Goal: Information Seeking & Learning: Learn about a topic

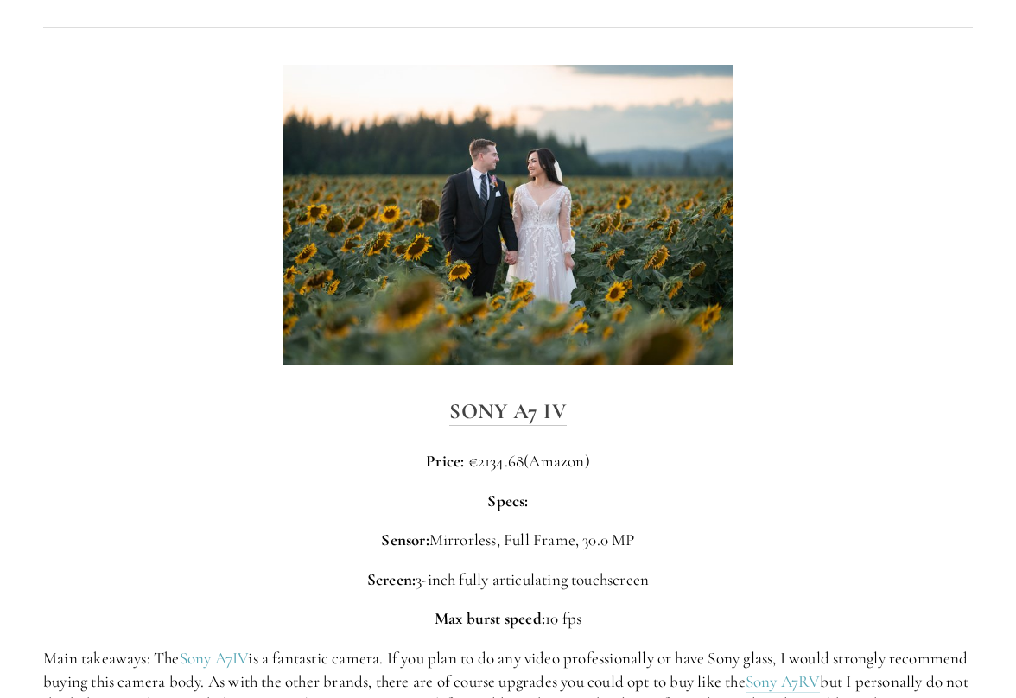
scroll to position [3182, 0]
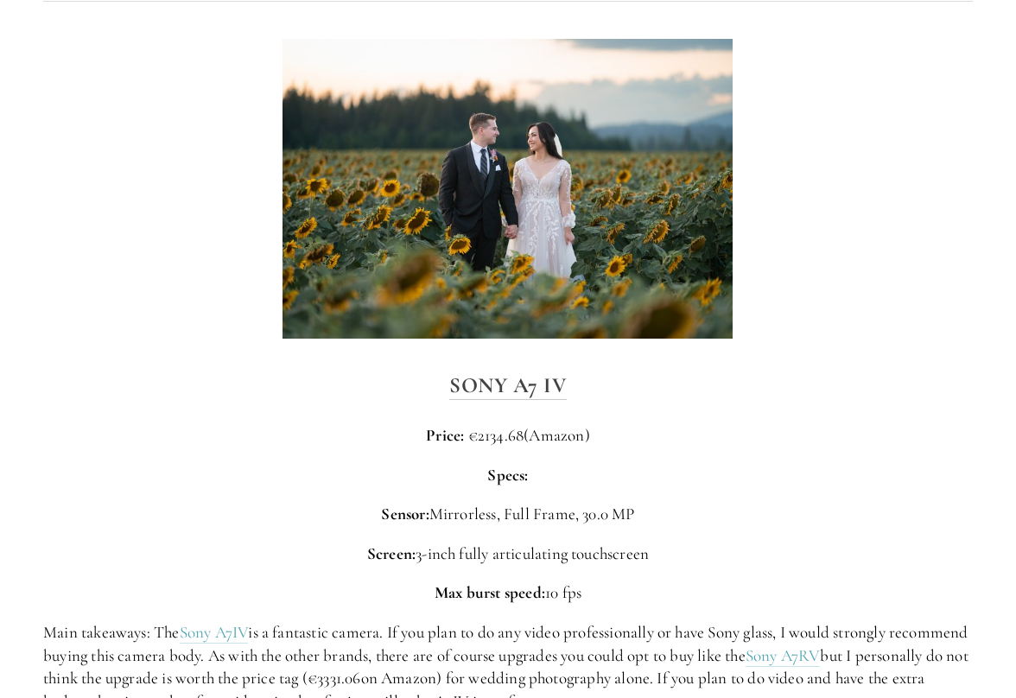
drag, startPoint x: 613, startPoint y: 426, endPoint x: 349, endPoint y: 402, distance: 265.4
click at [349, 402] on div "Sony A7 IV Price: €2134.68 (Amazon) Specs: Sensor: Mirrorless, Full Frame, 30.0…" at bounding box center [508, 540] width 930 height 345
copy p "Price: €2134.68 (Amazon)"
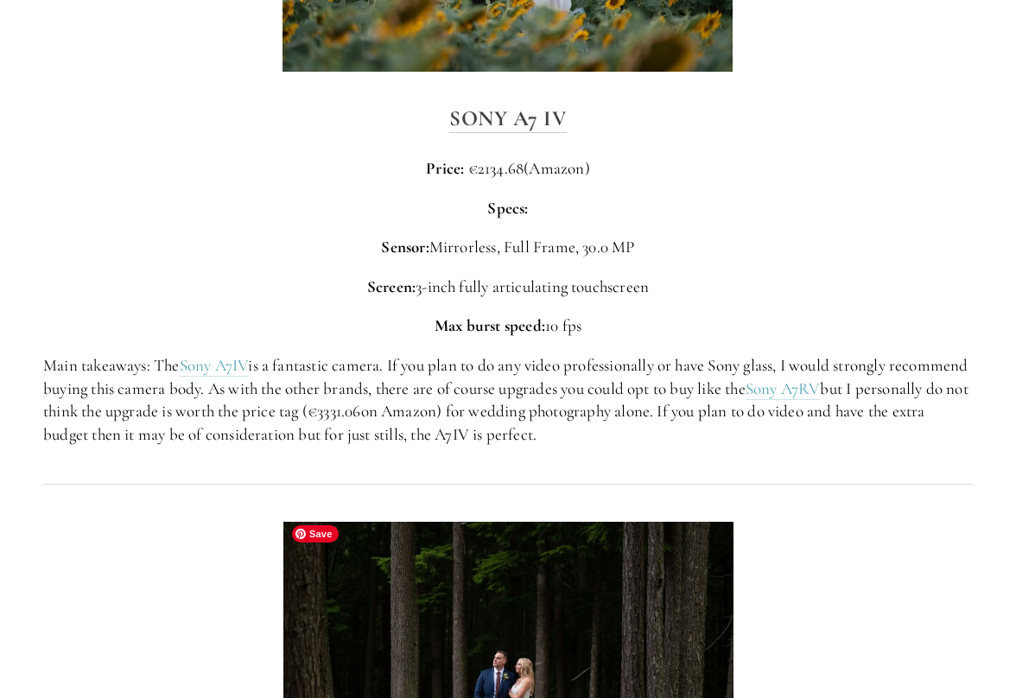
scroll to position [3448, 0]
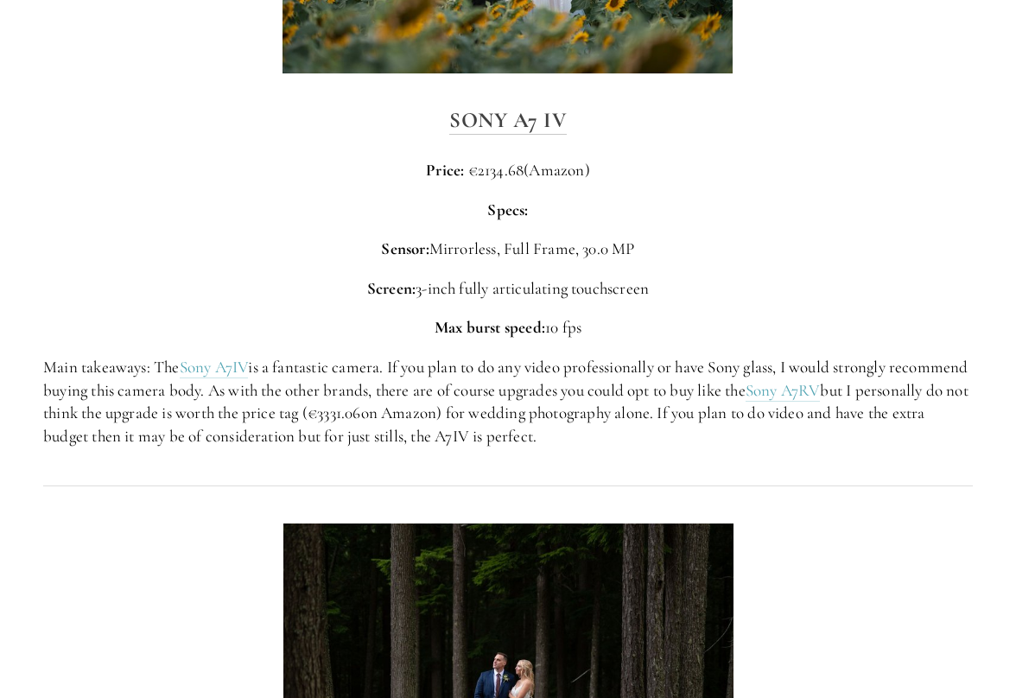
click at [862, 454] on div "Sony A7 IV Price: €2134.68 (Amazon) Specs: Sensor: Mirrorless, Full Frame, 30.0…" at bounding box center [508, 275] width 959 height 374
drag, startPoint x: 709, startPoint y: 424, endPoint x: 14, endPoint y: 353, distance: 699.0
copy p "Main takeaways: The Sony A7IV is a fantastic camera. If you plan to do any vide…"
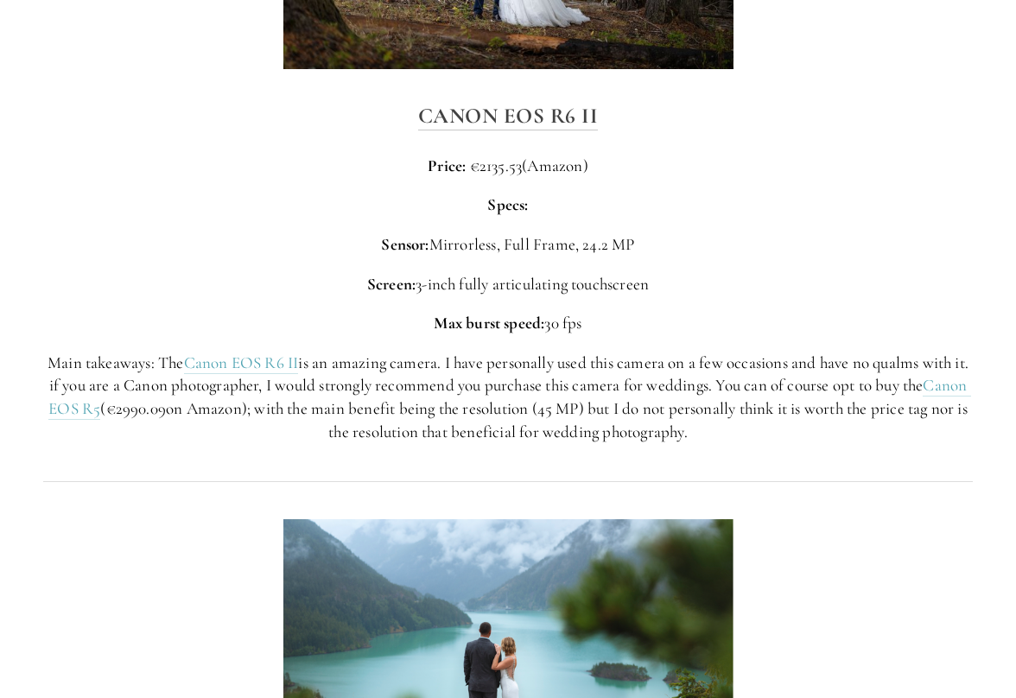
scroll to position [4225, 0]
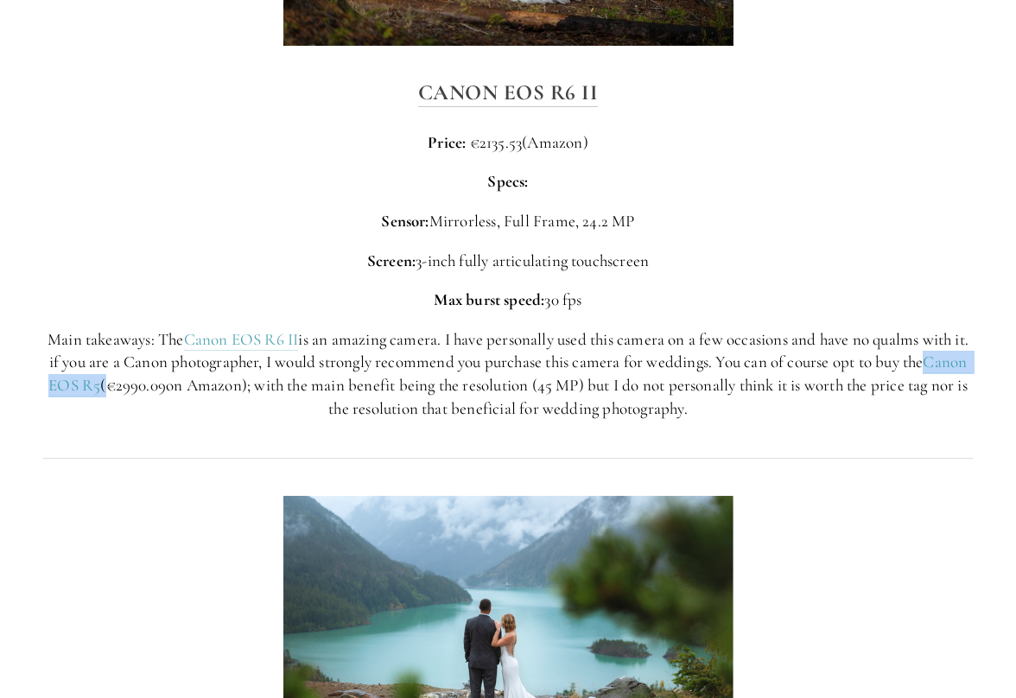
drag, startPoint x: 153, startPoint y: 380, endPoint x: 38, endPoint y: 381, distance: 114.9
click at [38, 381] on div "Canon EOS R6 II Price: €2135.53 (Amazon) Specs: Sensor: Mirrorless, Full Frame,…" at bounding box center [508, 247] width 959 height 374
copy p "Canon EOS R5"
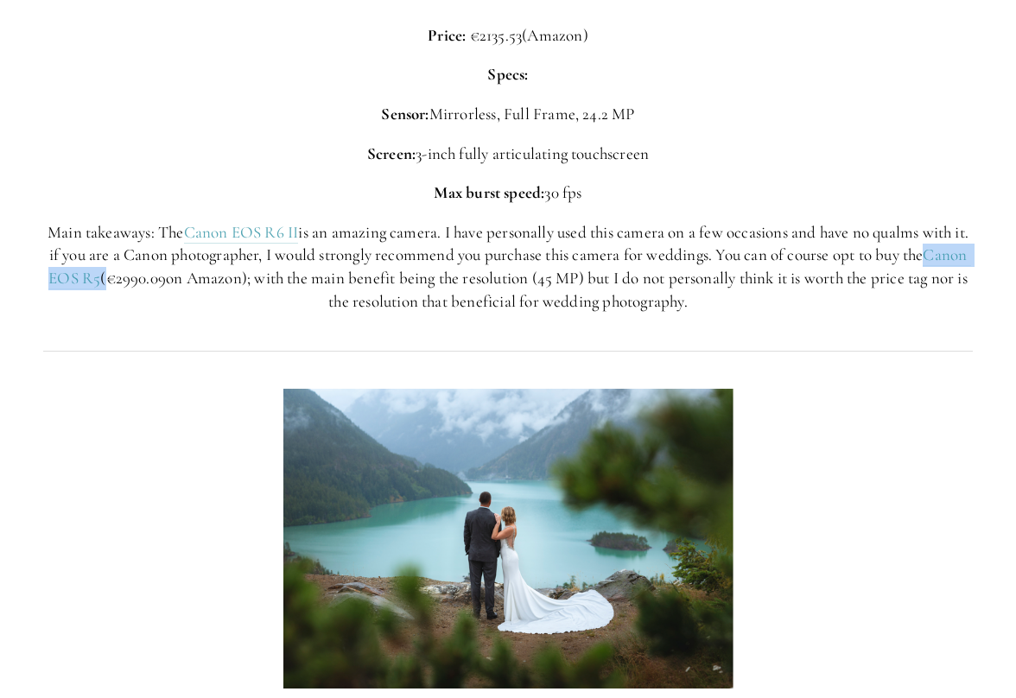
scroll to position [4326, 0]
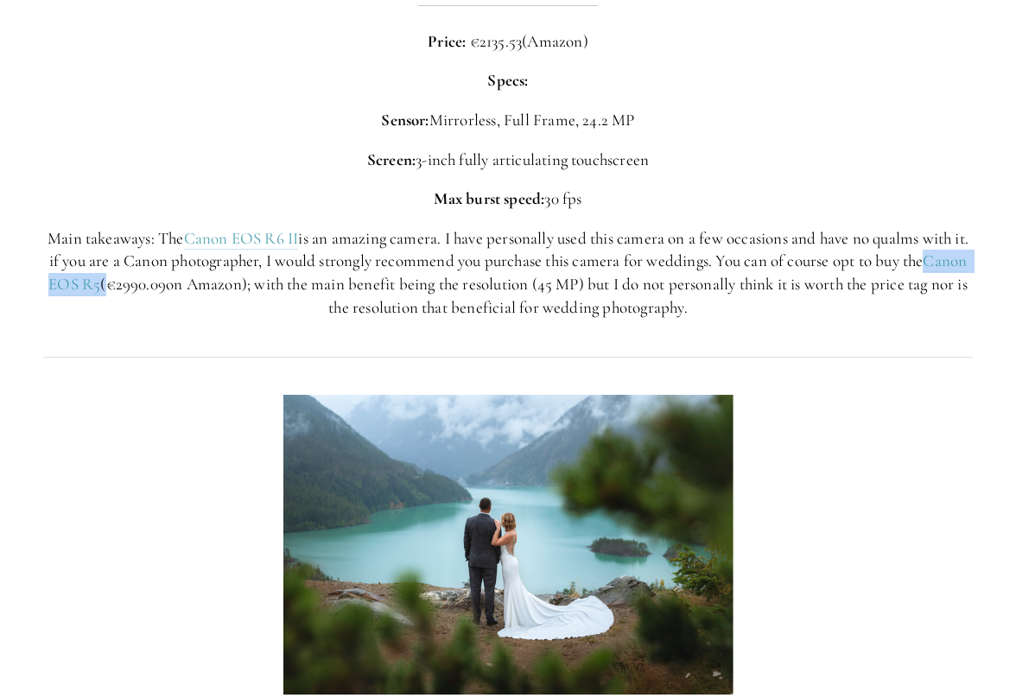
drag, startPoint x: 762, startPoint y: 322, endPoint x: 39, endPoint y: 232, distance: 728.7
click at [39, 232] on div "Canon EOS R6 II Price: €2135.53 (Amazon) Specs: Sensor: Mirrorless, Full Frame,…" at bounding box center [508, 146] width 959 height 374
copy p "Main takeaways: The Canon EOS R6 II is an amazing camera. I have personally use…"
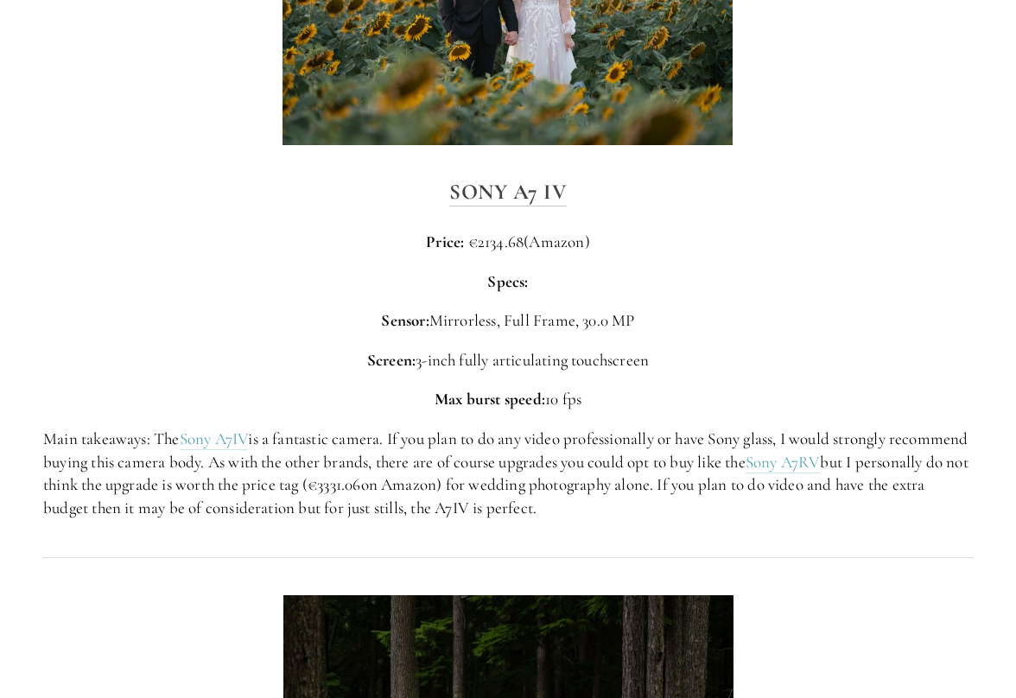
scroll to position [3430, 0]
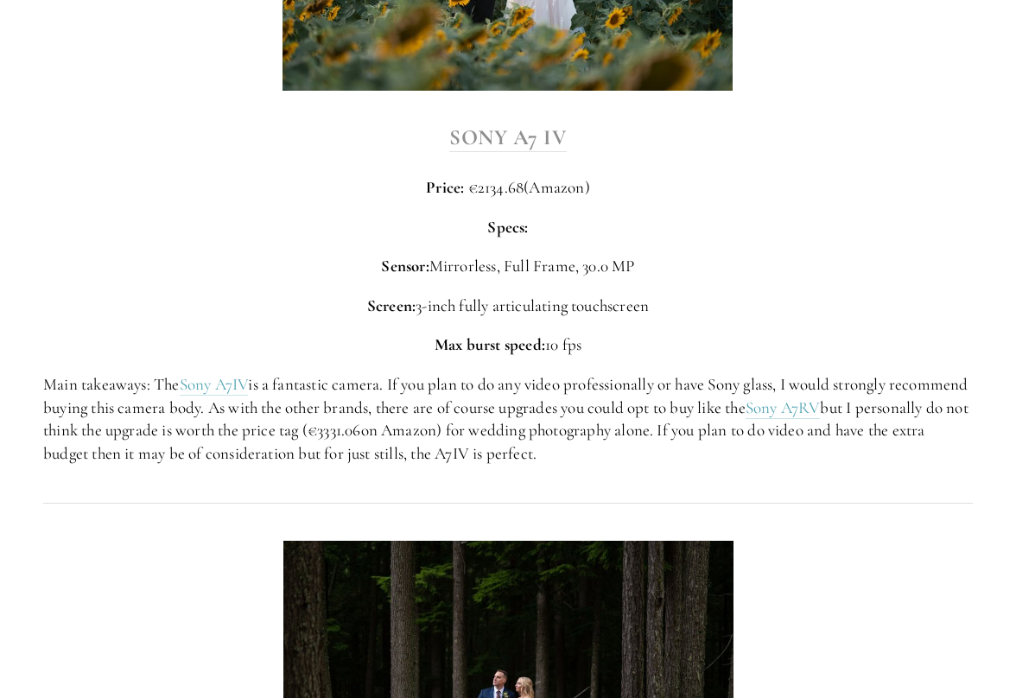
click at [457, 130] on strong "Sony A7 IV" at bounding box center [507, 137] width 117 height 26
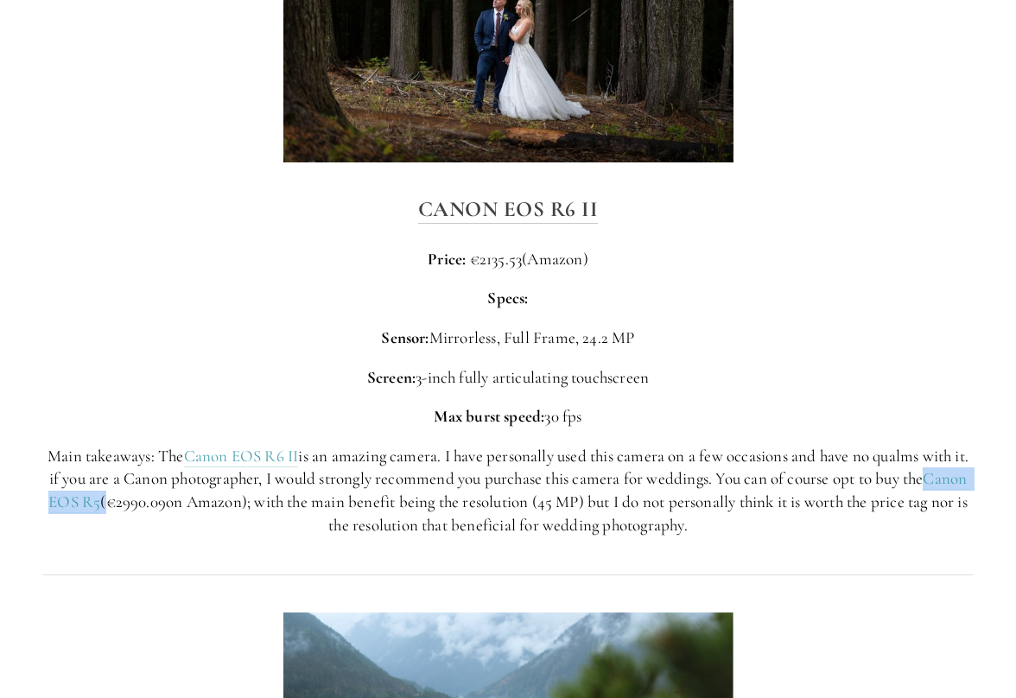
scroll to position [4103, 0]
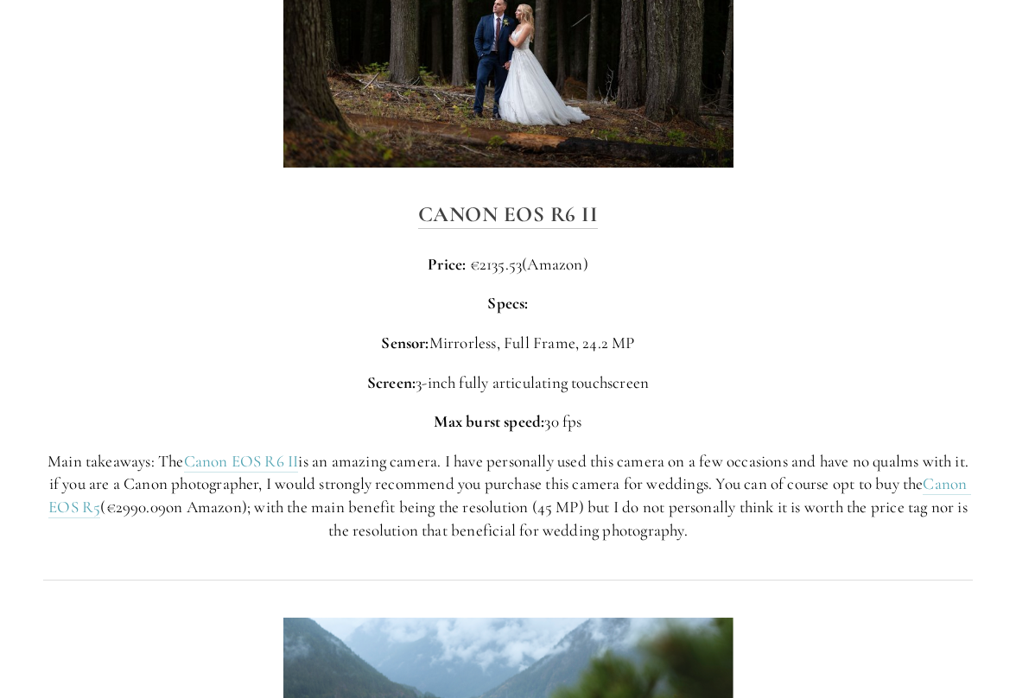
click at [551, 260] on p "Price: €2135.53 (Amazon)" at bounding box center [508, 264] width 930 height 23
click at [572, 213] on strong "Canon EOS R6 II" at bounding box center [508, 214] width 181 height 26
